Goal: Task Accomplishment & Management: Manage account settings

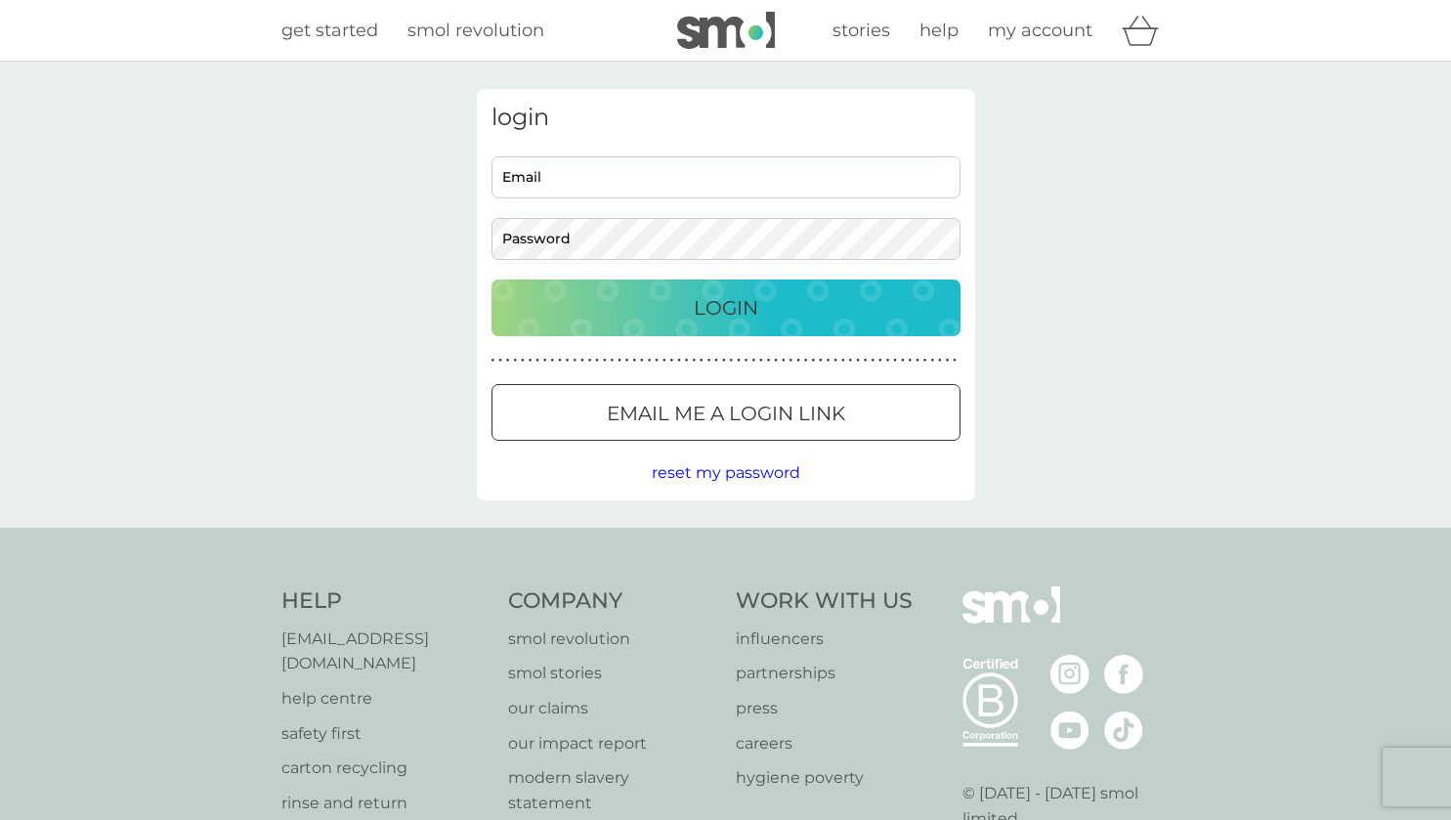
type input "rob_bovensparkle@hotmail.com"
click at [731, 308] on p "Login" at bounding box center [726, 307] width 64 height 31
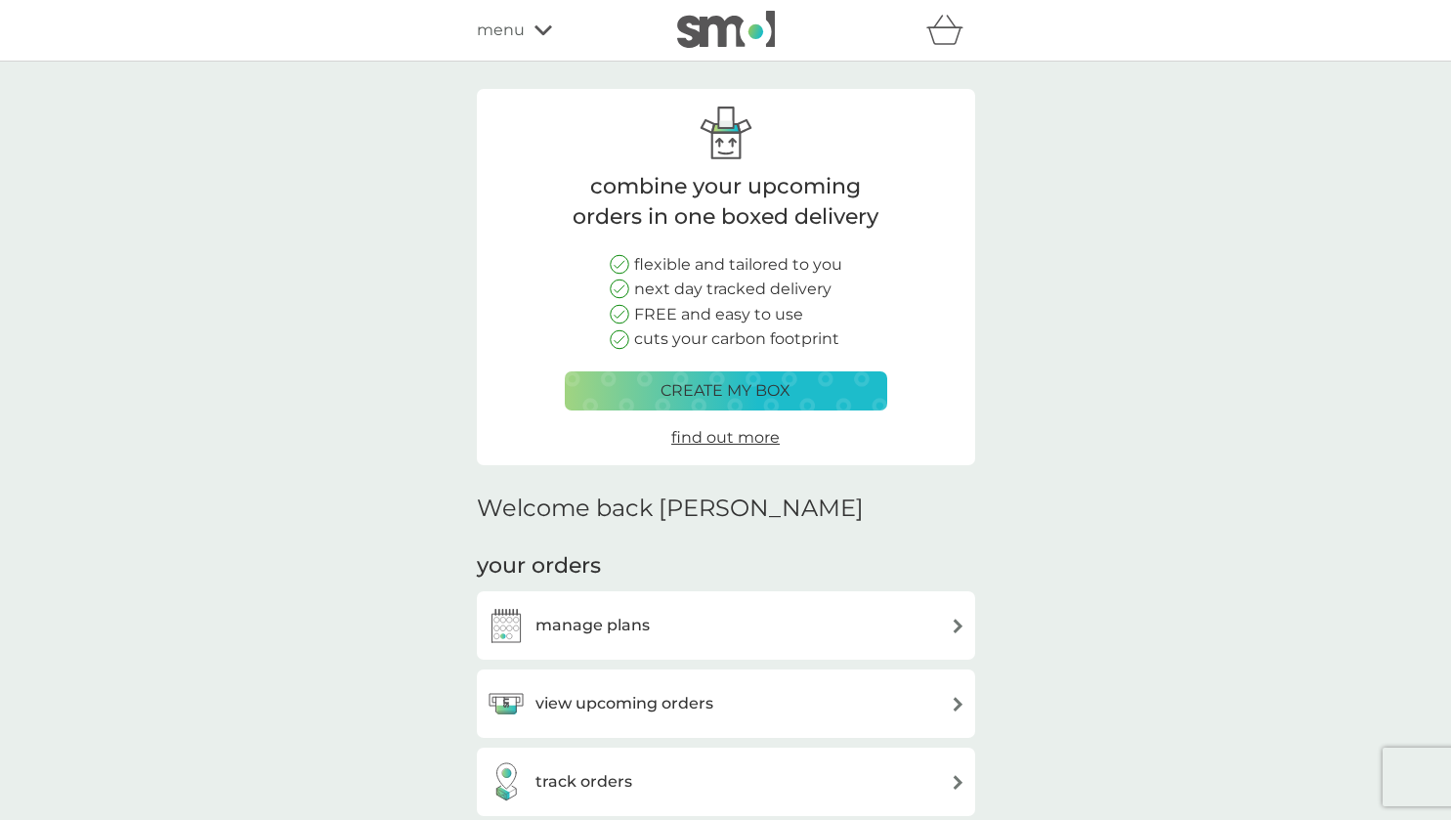
click at [591, 626] on h3 "manage plans" at bounding box center [592, 625] width 114 height 25
